Goal: Information Seeking & Learning: Learn about a topic

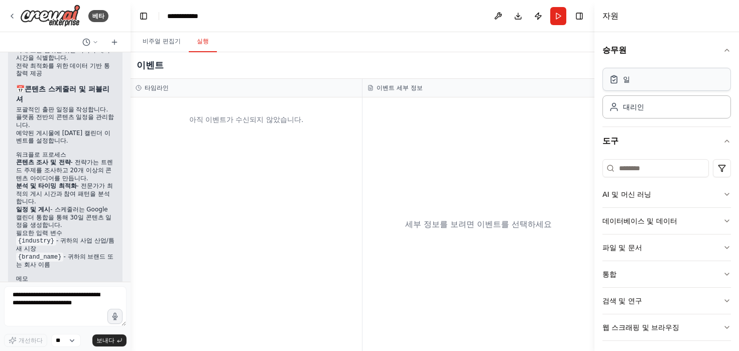
click at [672, 82] on div "일" at bounding box center [667, 79] width 129 height 23
click at [655, 84] on div "일" at bounding box center [667, 79] width 129 height 23
click at [651, 112] on div "대리인" at bounding box center [667, 106] width 129 height 23
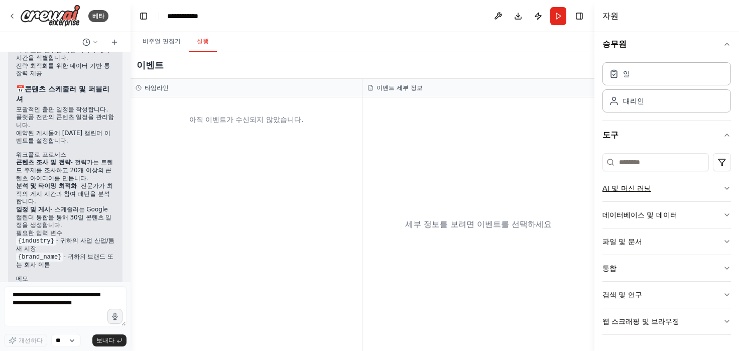
click at [646, 190] on button "AI 및 머신 러닝" at bounding box center [667, 188] width 129 height 26
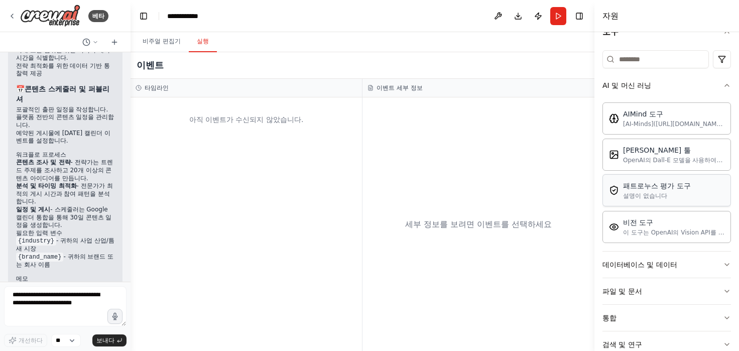
scroll to position [112, 0]
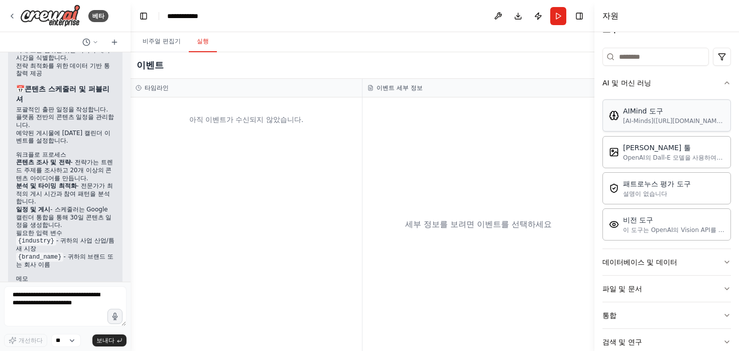
click at [688, 126] on div "AIMind 도구 [AI-Minds](https://mindsdb.com/minds)를 감싸는 래퍼입니다. PostgreSQL, MySQL, …" at bounding box center [667, 115] width 129 height 32
click at [641, 128] on div "AIMind 도구 [AI-Minds](https://mindsdb.com/minds)를 감싸는 래퍼입니다. PostgreSQL, MySQL, …" at bounding box center [667, 115] width 129 height 32
click at [643, 125] on font "[AI-Minds](https://mindsdb.com/minds)를 감싸는 래퍼입니다. PostgreSQL, MySQL, MariaDB, C…" at bounding box center [673, 149] width 100 height 63
click at [645, 150] on font "달-이 툴" at bounding box center [657, 147] width 68 height 8
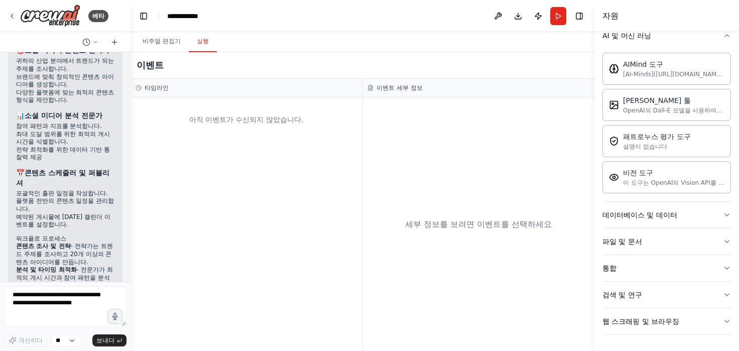
scroll to position [1101, 0]
click at [13, 17] on icon at bounding box center [12, 16] width 8 height 8
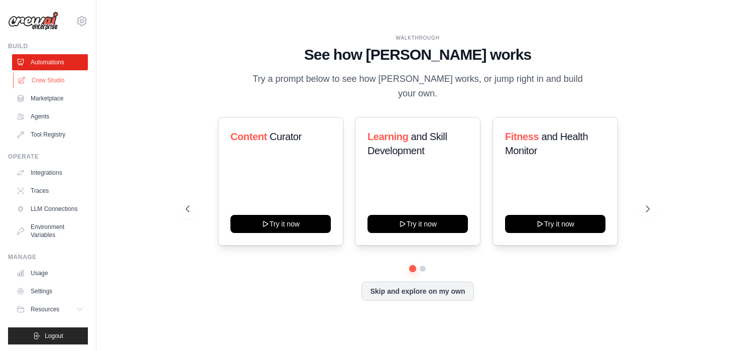
click at [52, 78] on link "Crew Studio" at bounding box center [51, 80] width 76 height 16
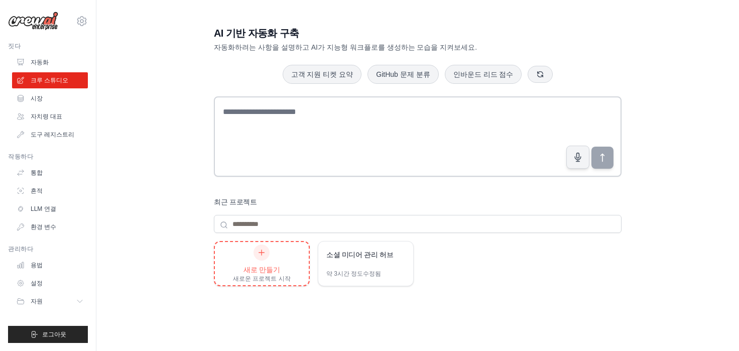
click at [264, 251] on icon at bounding box center [262, 253] width 8 height 8
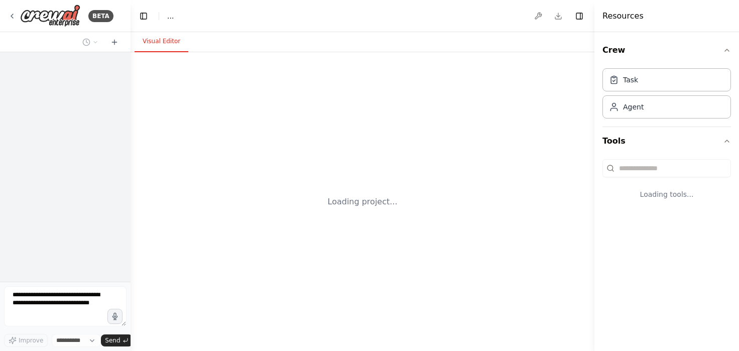
select select "****"
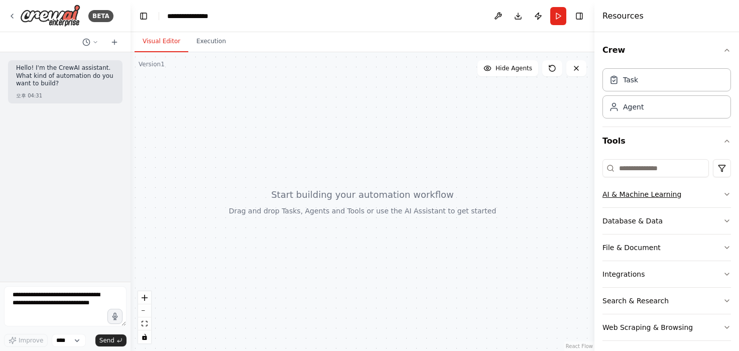
click at [651, 194] on div "AI & Machine Learning" at bounding box center [642, 194] width 79 height 10
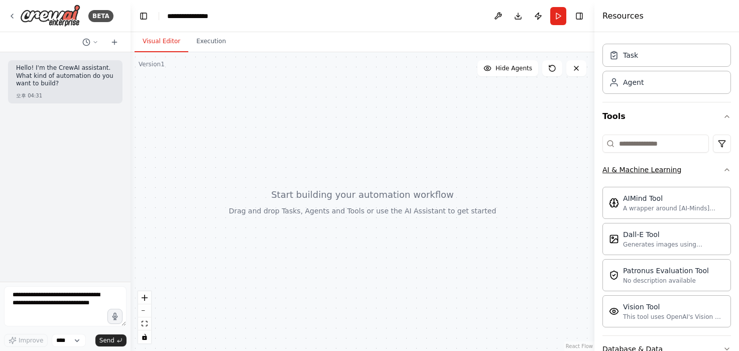
scroll to position [26, 0]
